Goal: Task Accomplishment & Management: Complete application form

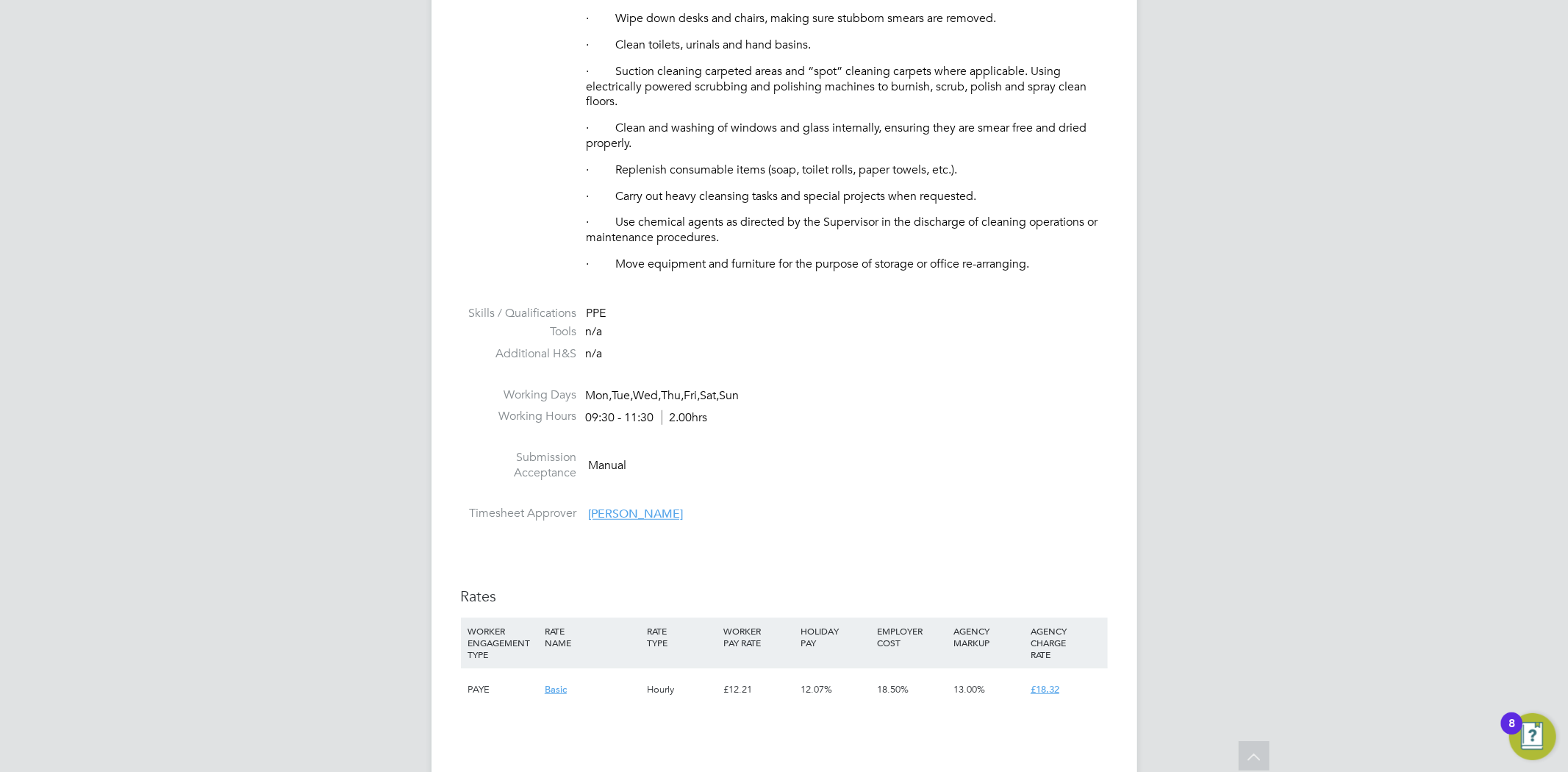
scroll to position [735, 0]
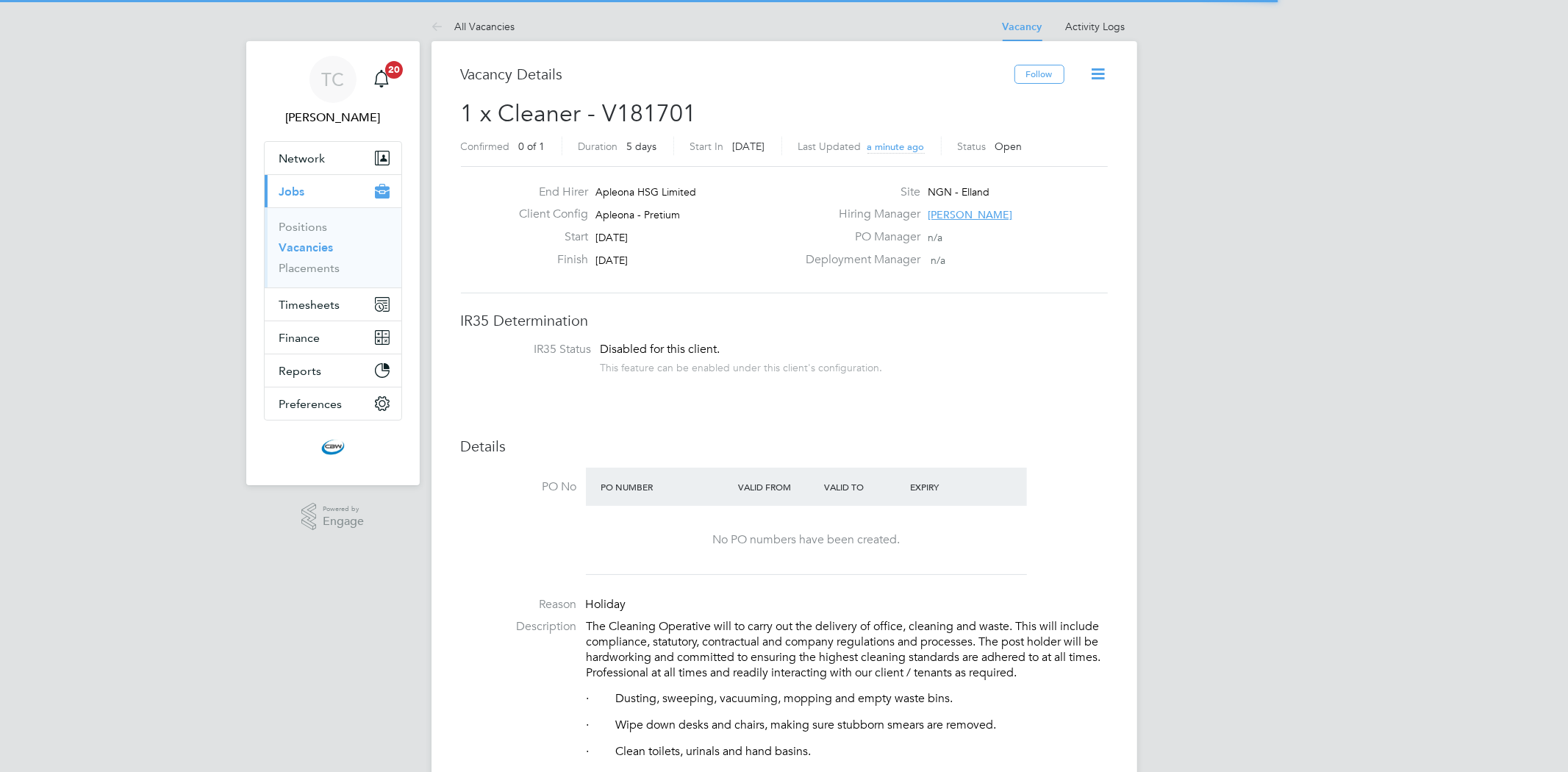
scroll to position [43, 103]
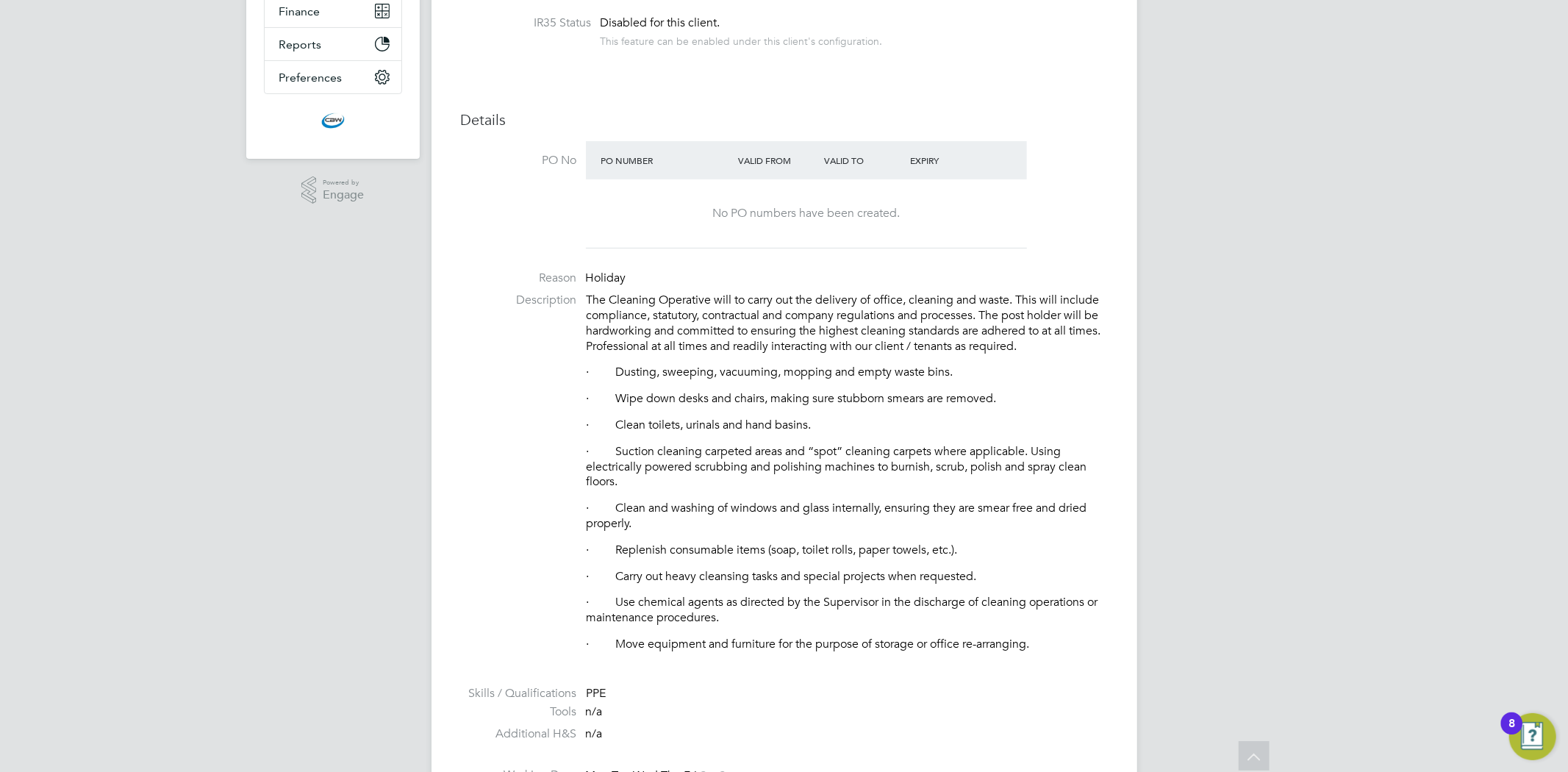
scroll to position [653, 0]
